Goal: Book appointment/travel/reservation

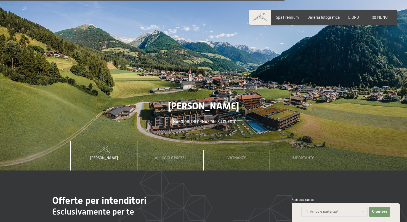
scroll to position [1629, 0]
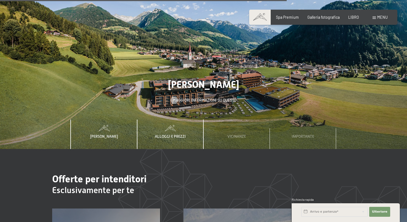
click at [177, 134] on font "Alloggi e prezzi" at bounding box center [170, 136] width 31 height 4
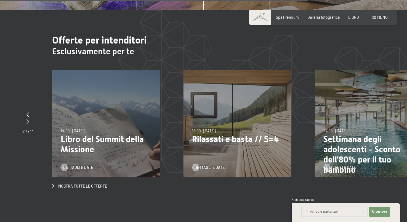
scroll to position [1767, 0]
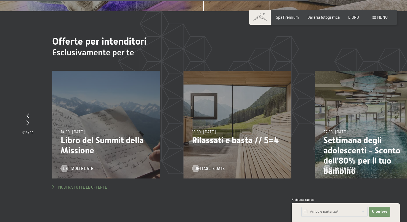
click at [87, 185] on font "Mostra tutte le offerte" at bounding box center [82, 187] width 49 height 5
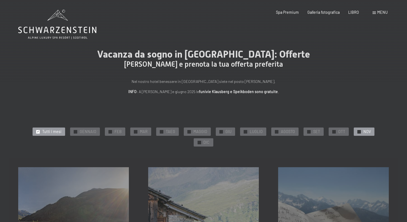
click at [364, 133] on font "NOV" at bounding box center [367, 131] width 7 height 5
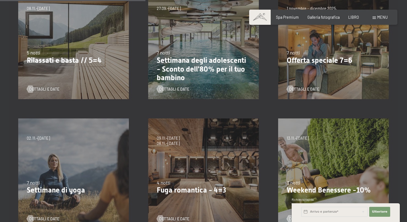
scroll to position [193, 0]
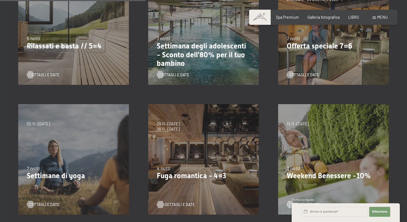
click at [181, 203] on font "Dettagli e date" at bounding box center [180, 205] width 30 height 5
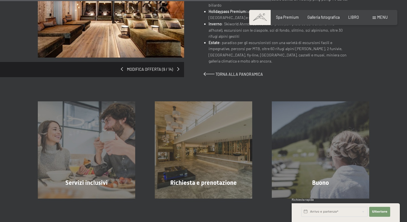
scroll to position [552, 0]
